Goal: Task Accomplishment & Management: Manage account settings

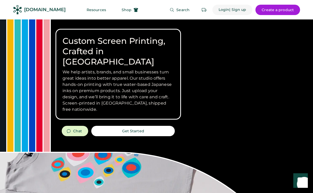
click at [235, 11] on div "| Sign up" at bounding box center [237, 9] width 17 height 5
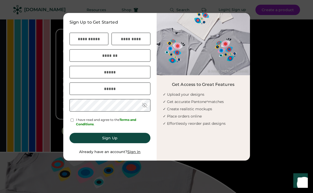
click at [181, 3] on div at bounding box center [156, 96] width 313 height 193
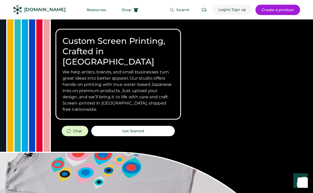
click at [228, 10] on div "Login" at bounding box center [223, 9] width 11 height 5
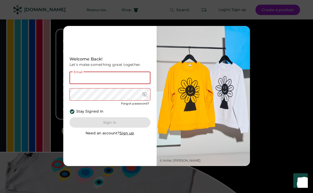
type input "**********"
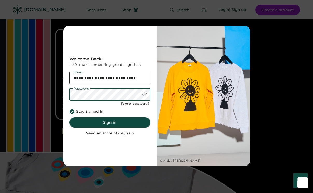
click at [125, 123] on button "Sign in" at bounding box center [109, 122] width 81 height 10
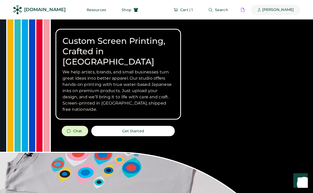
click at [272, 13] on div "[PERSON_NAME]" at bounding box center [278, 10] width 32 height 10
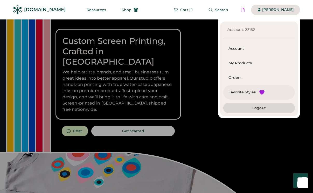
click at [252, 90] on div "Favorite Styles" at bounding box center [241, 92] width 27 height 5
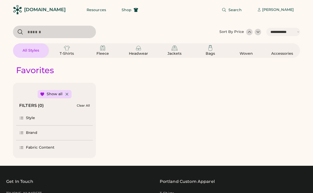
select select "*****"
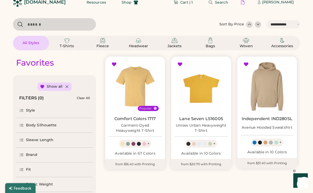
select select "*****"
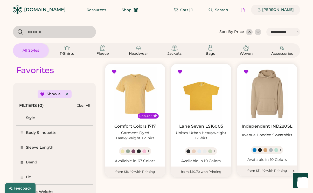
click at [265, 13] on div "[PERSON_NAME]" at bounding box center [275, 10] width 49 height 10
click at [270, 11] on div "[PERSON_NAME]" at bounding box center [278, 9] width 32 height 5
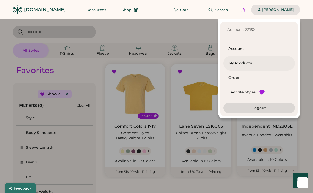
click at [242, 62] on div "My Products" at bounding box center [258, 63] width 61 height 5
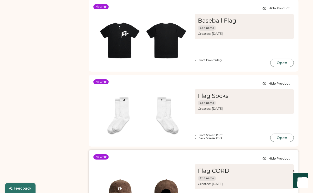
scroll to position [720, 0]
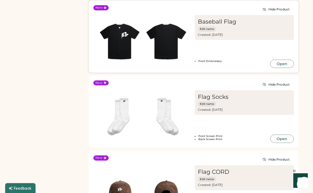
click at [155, 34] on img at bounding box center [166, 41] width 46 height 46
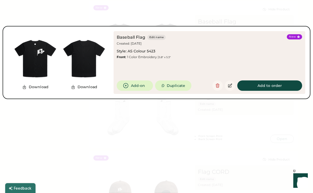
click at [59, 50] on img at bounding box center [35, 58] width 49 height 49
click at [38, 61] on img at bounding box center [35, 58] width 49 height 49
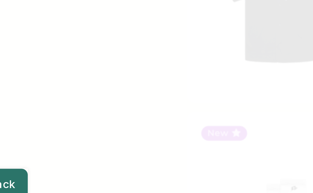
scroll to position [720, 0]
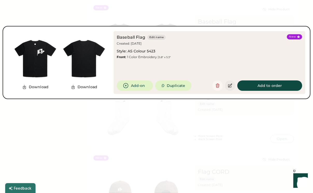
click at [230, 87] on icon at bounding box center [230, 85] width 5 height 5
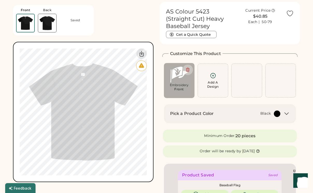
scroll to position [2, 0]
